Goal: Find specific page/section: Find specific page/section

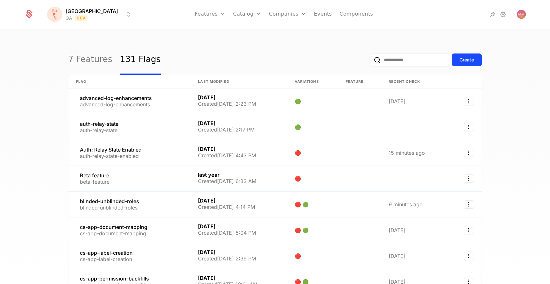
click at [386, 65] on input "email" at bounding box center [410, 59] width 80 height 13
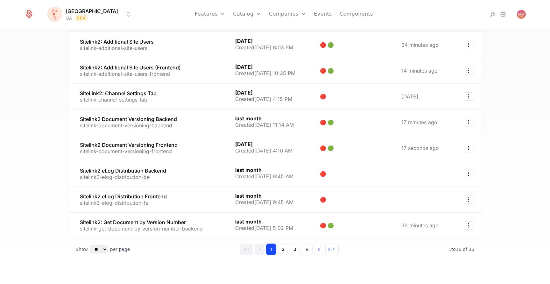
scroll to position [116, 0]
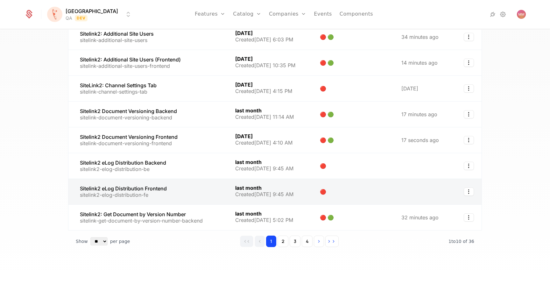
type input "********"
click at [154, 188] on link at bounding box center [147, 191] width 159 height 25
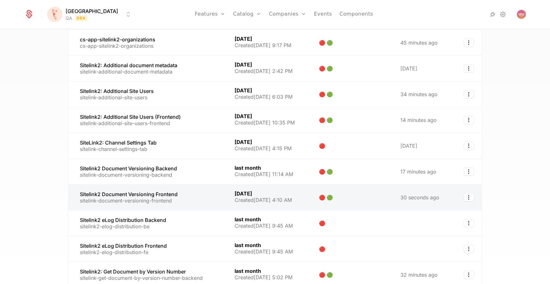
scroll to position [116, 0]
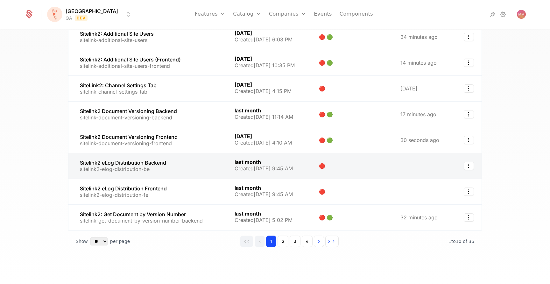
drag, startPoint x: 153, startPoint y: 162, endPoint x: 176, endPoint y: 160, distance: 23.0
click at [176, 160] on link at bounding box center [147, 165] width 159 height 25
